Goal: Task Accomplishment & Management: Use online tool/utility

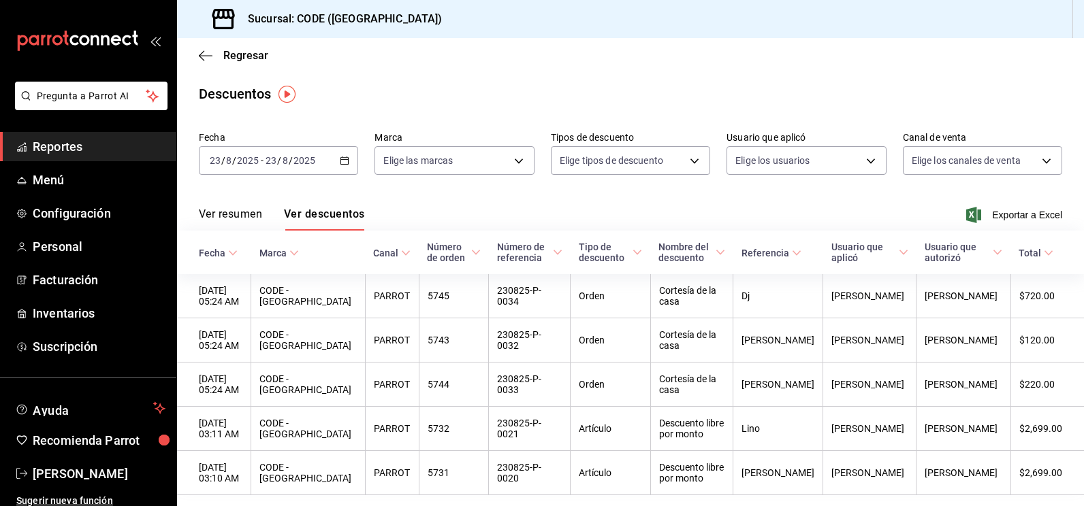
click at [406, 106] on main "Regresar Descuentos Fecha [DATE] [DATE] - [DATE] [DATE] Marca Elige las marcas …" at bounding box center [630, 294] width 907 height 512
click at [80, 312] on span "Inventarios" at bounding box center [99, 313] width 133 height 18
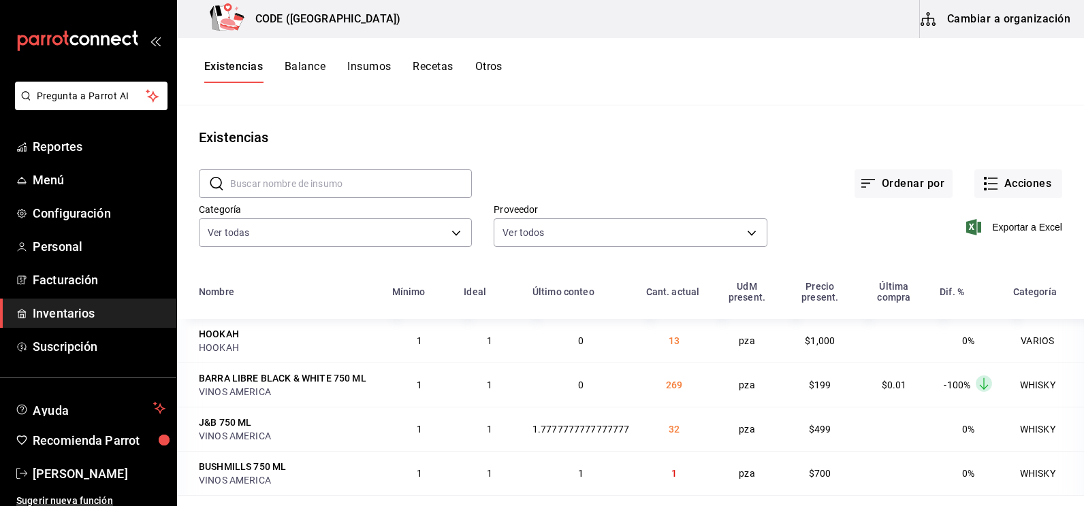
click at [472, 159] on div "Ordenar por Acciones" at bounding box center [767, 173] width 590 height 50
click at [326, 72] on div "Existencias Balance Insumos Recetas Otros" at bounding box center [353, 71] width 298 height 23
click at [323, 68] on button "Balance" at bounding box center [305, 71] width 41 height 23
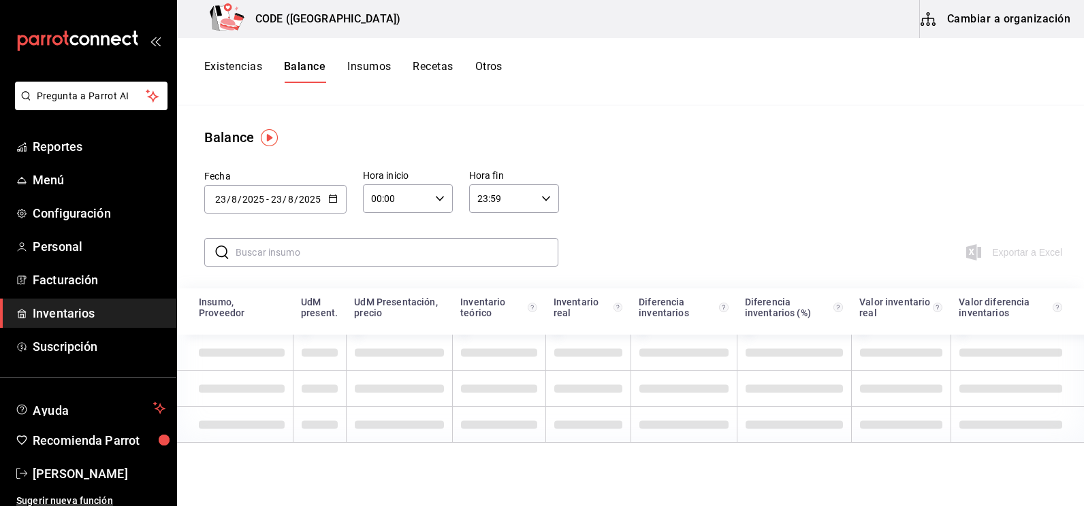
click at [366, 68] on button "Insumos" at bounding box center [369, 71] width 44 height 23
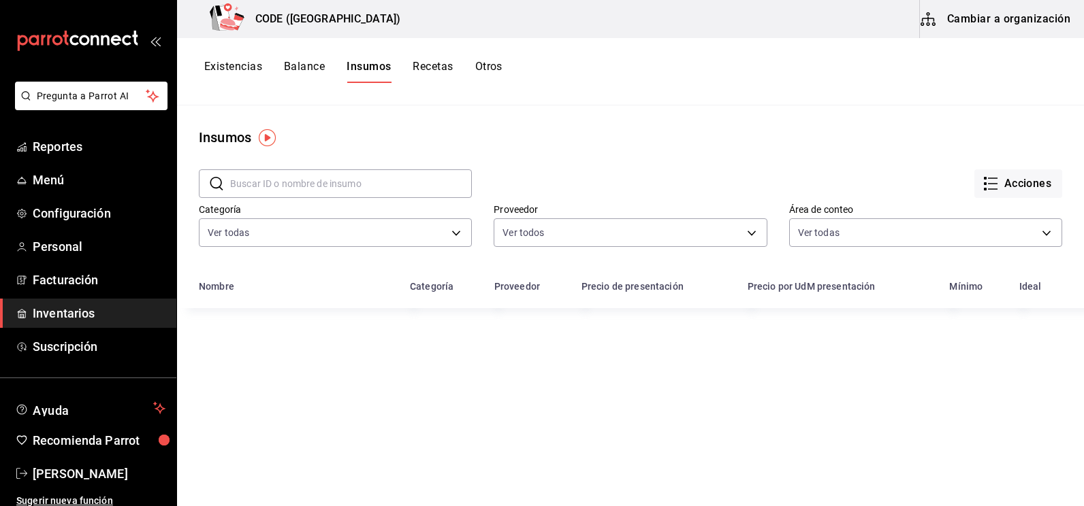
click at [245, 63] on button "Existencias" at bounding box center [233, 71] width 58 height 23
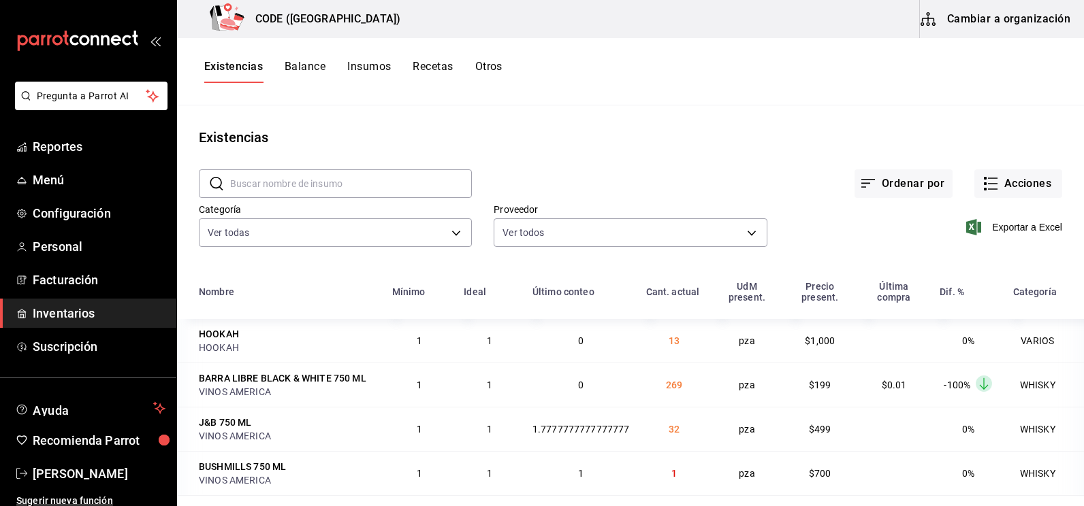
click at [402, 138] on div "Existencias" at bounding box center [630, 137] width 907 height 20
click at [478, 110] on main "Existencias ​ ​ Ordenar por Acciones Categoría Ver todas 7625fb74-ce78-458f-b8a…" at bounding box center [630, 301] width 907 height 391
drag, startPoint x: 92, startPoint y: 311, endPoint x: 128, endPoint y: 311, distance: 36.1
click at [92, 311] on span "Inventarios" at bounding box center [99, 313] width 133 height 18
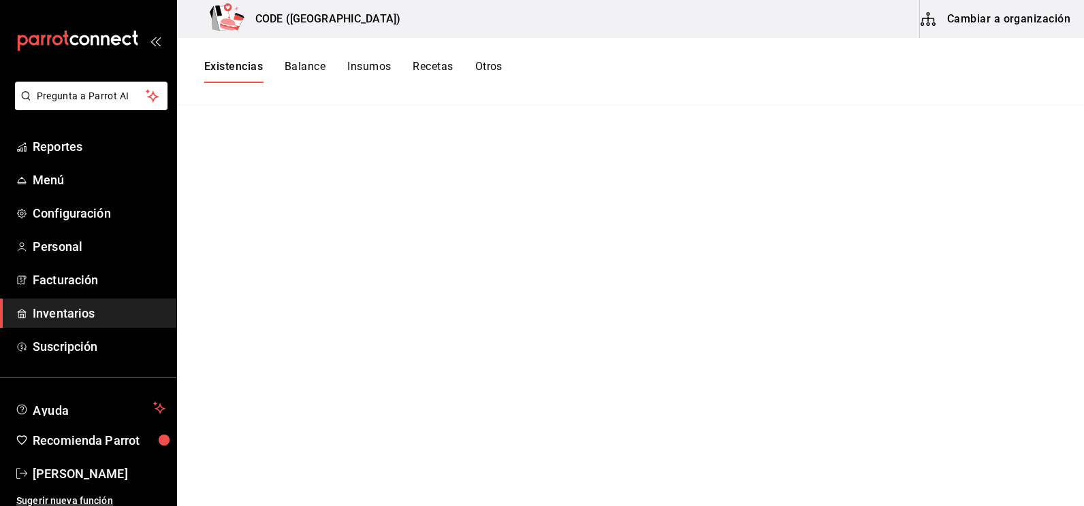
click at [308, 65] on button "Balance" at bounding box center [305, 71] width 41 height 23
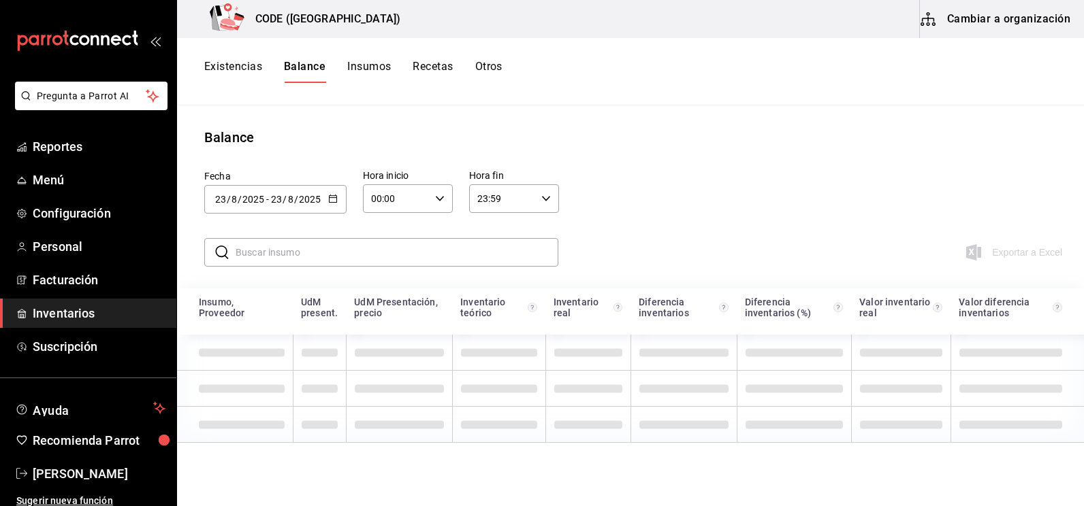
click at [241, 69] on button "Existencias" at bounding box center [233, 71] width 58 height 23
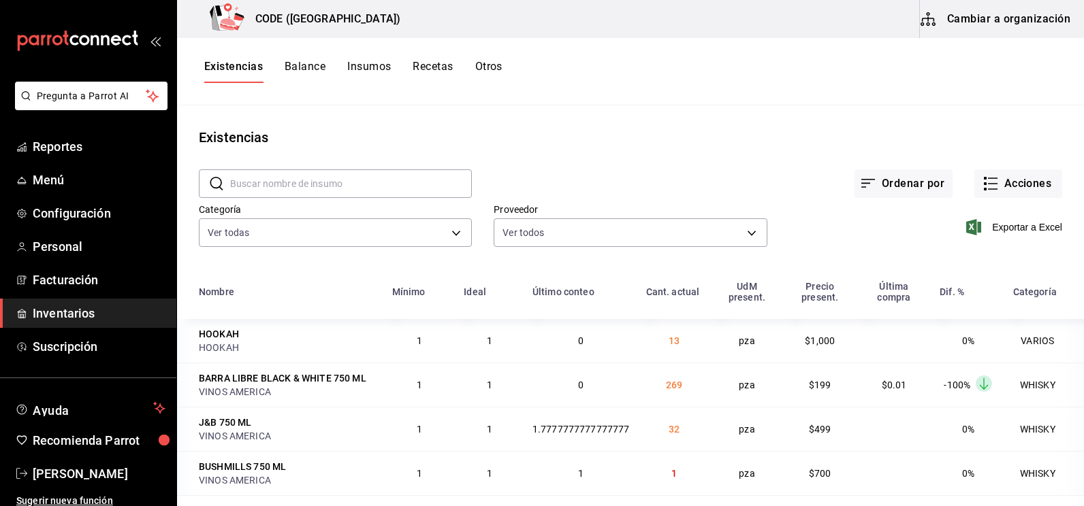
click at [1012, 228] on span "Exportar a Excel" at bounding box center [1015, 227] width 93 height 16
